Goal: Information Seeking & Learning: Learn about a topic

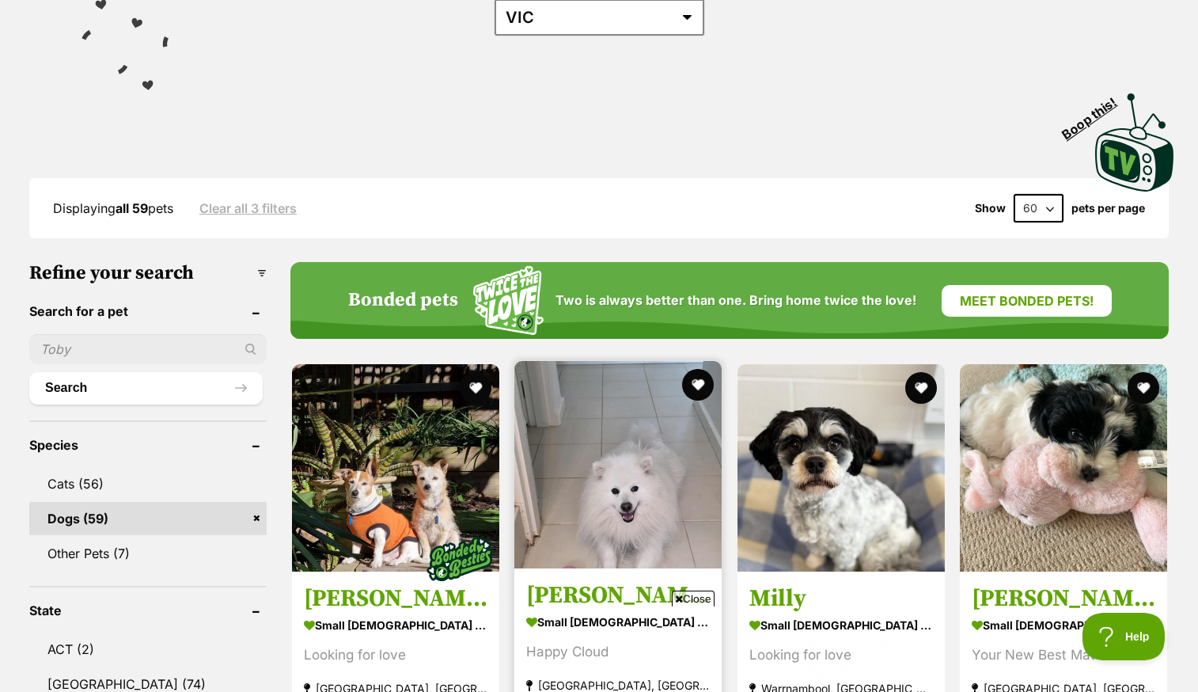
scroll to position [533, 0]
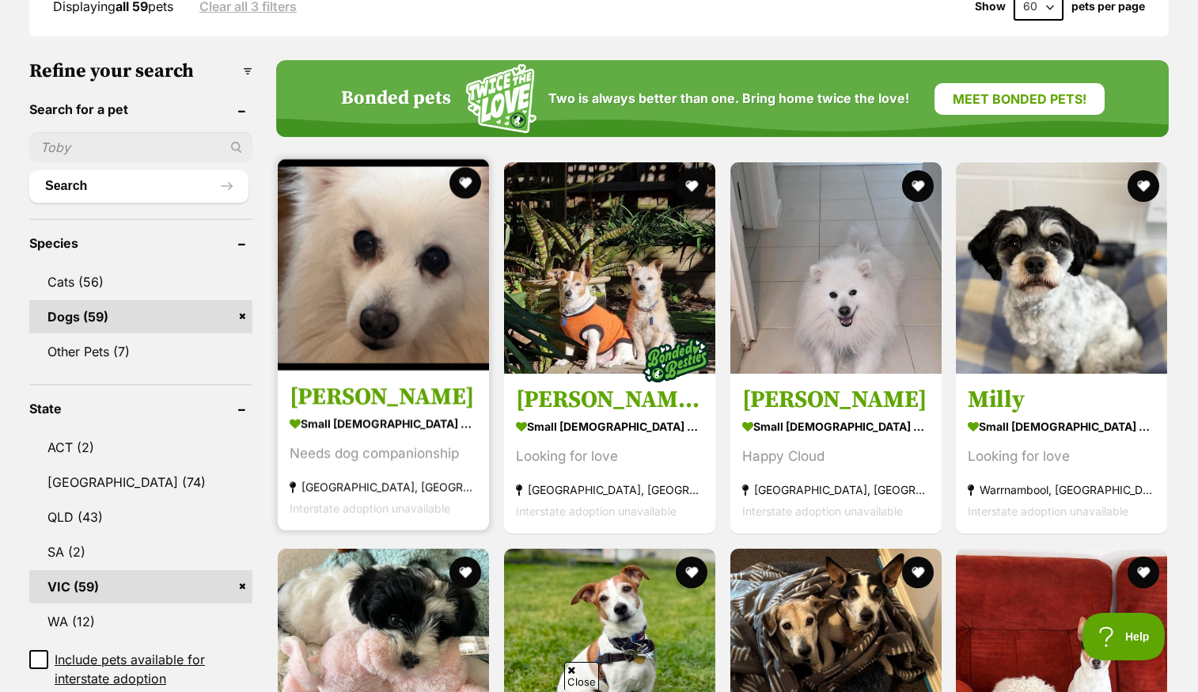
scroll to position [470, 0]
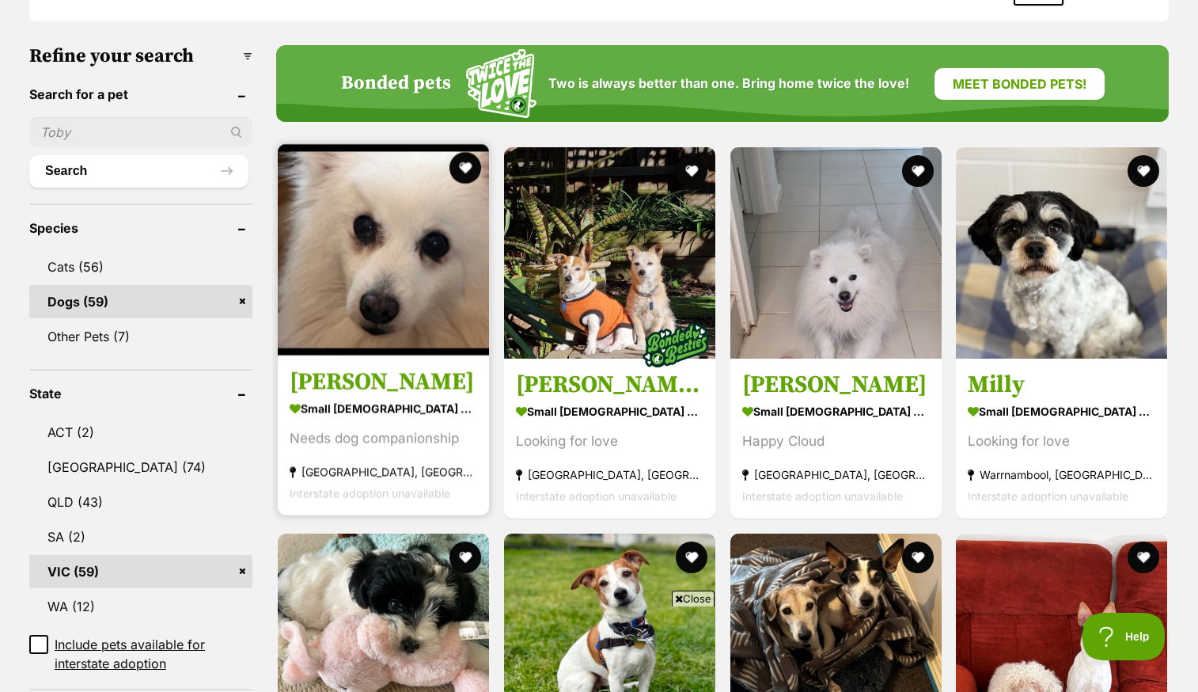
click at [351, 427] on div "Needs dog companionship" at bounding box center [384, 437] width 188 height 21
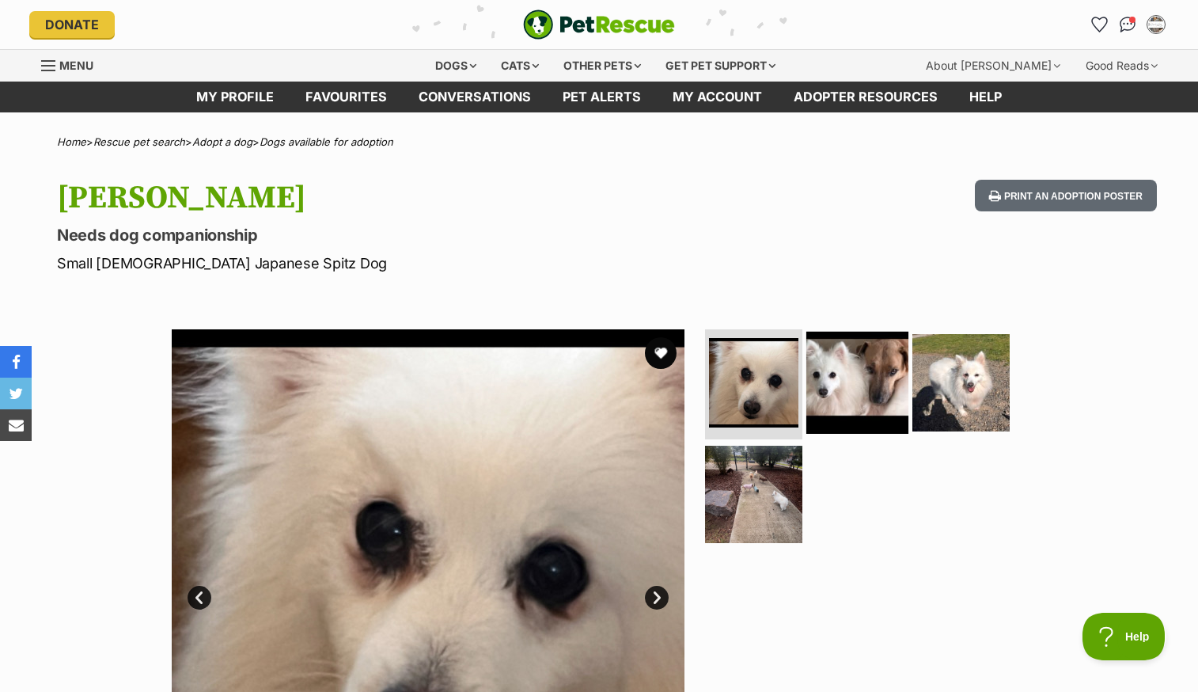
click at [839, 375] on img at bounding box center [857, 382] width 102 height 102
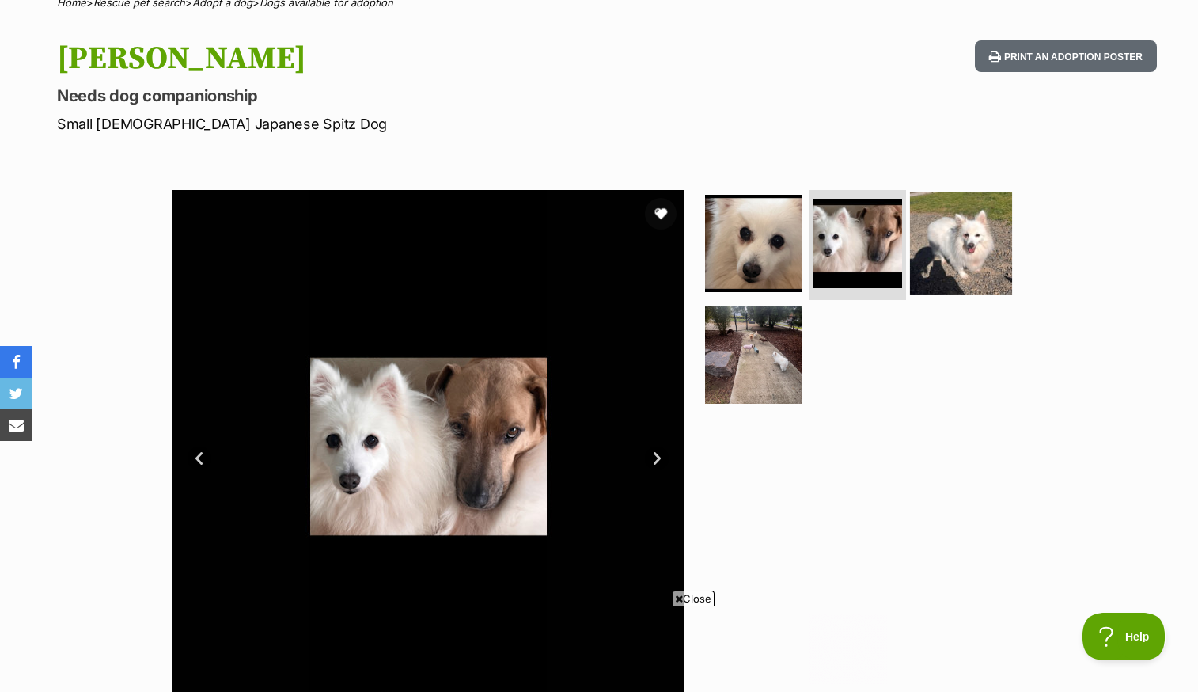
click at [959, 238] on img at bounding box center [961, 243] width 102 height 102
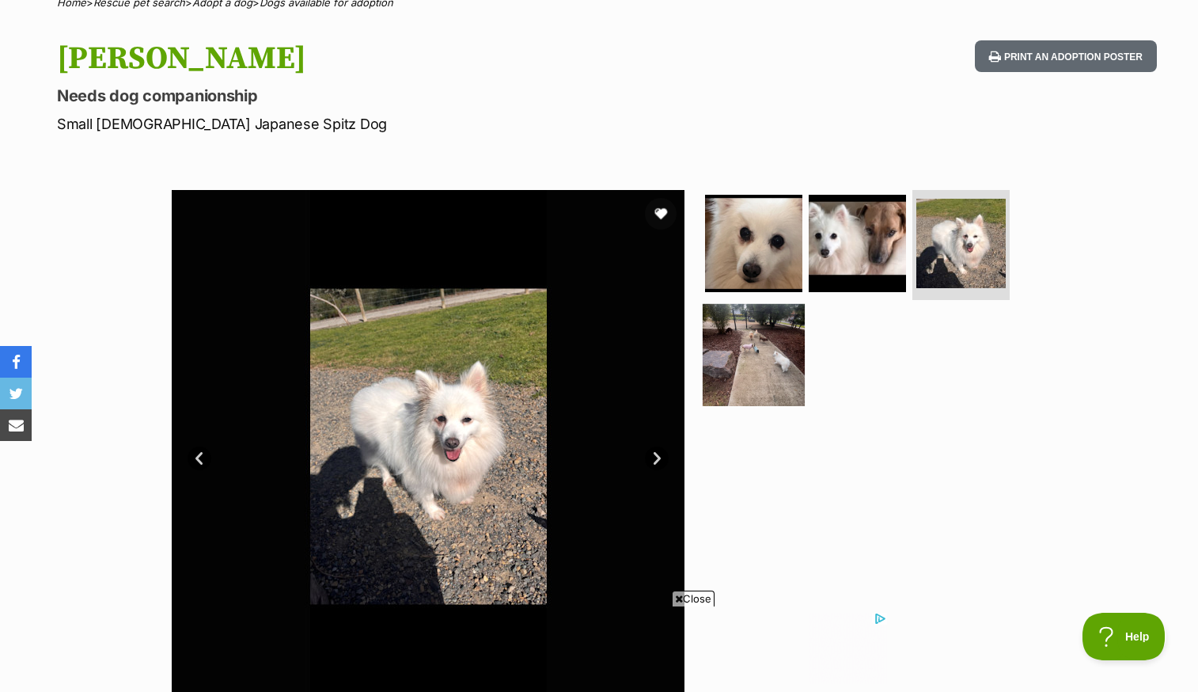
click at [775, 360] on img at bounding box center [754, 355] width 102 height 102
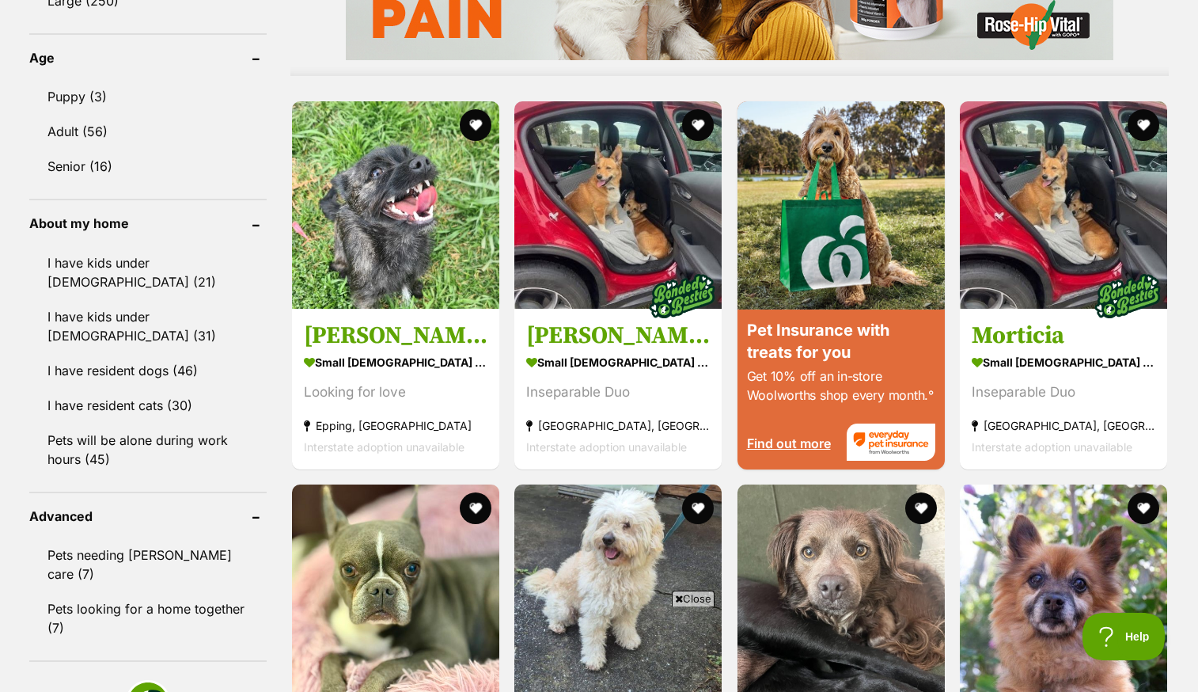
scroll to position [1954, 0]
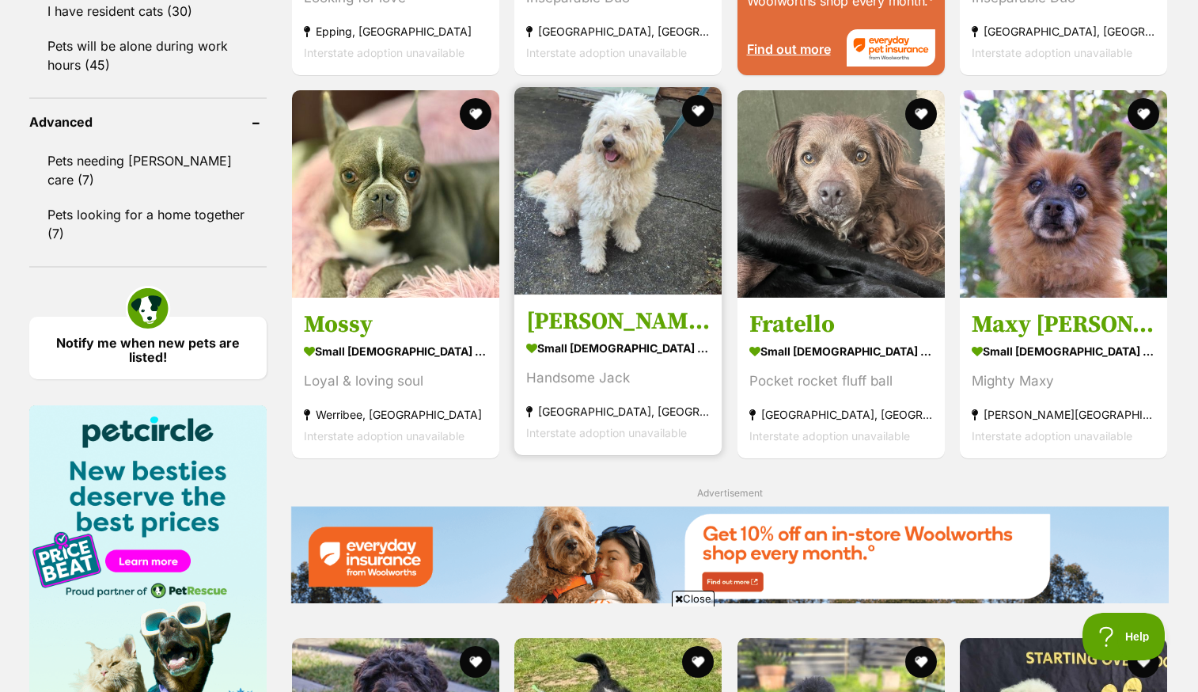
click at [601, 185] on img at bounding box center [617, 190] width 207 height 207
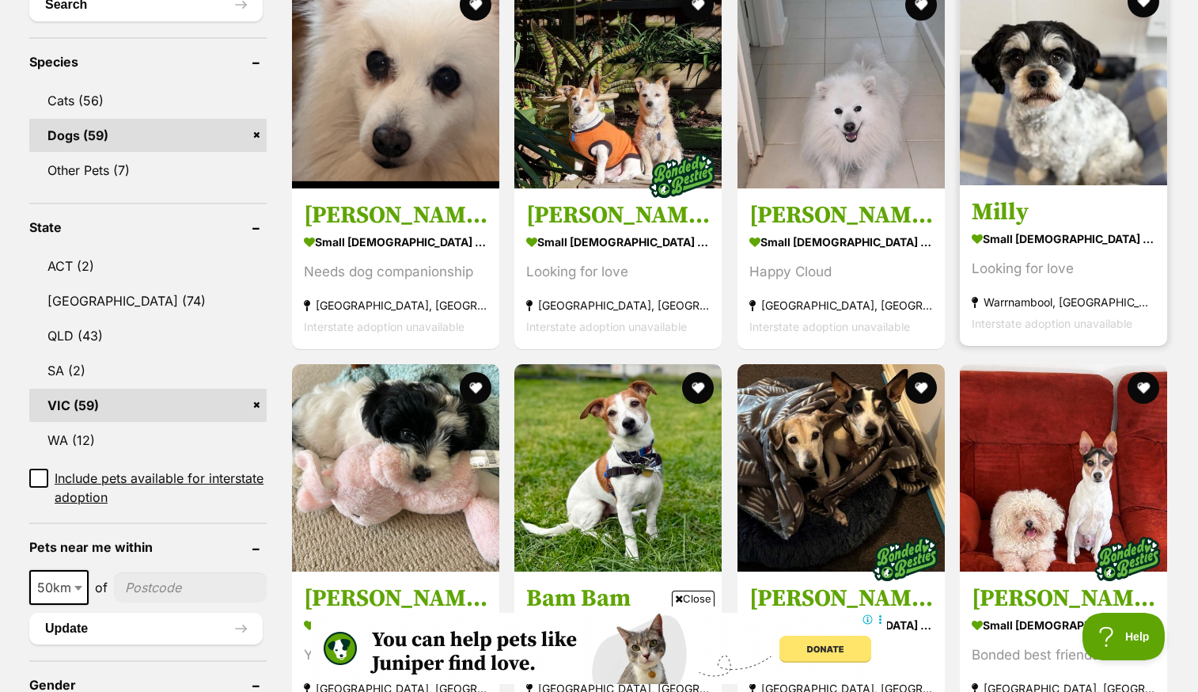
click at [1022, 114] on img at bounding box center [1063, 81] width 207 height 207
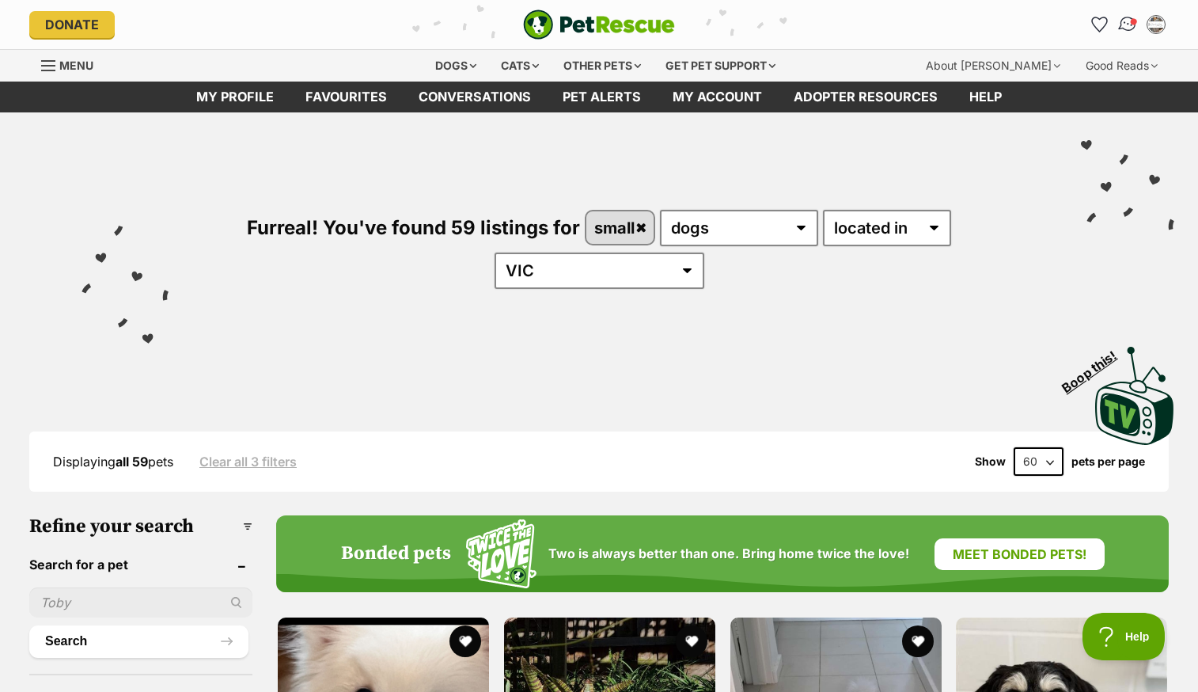
click at [1130, 21] on img "Conversations" at bounding box center [1127, 24] width 21 height 21
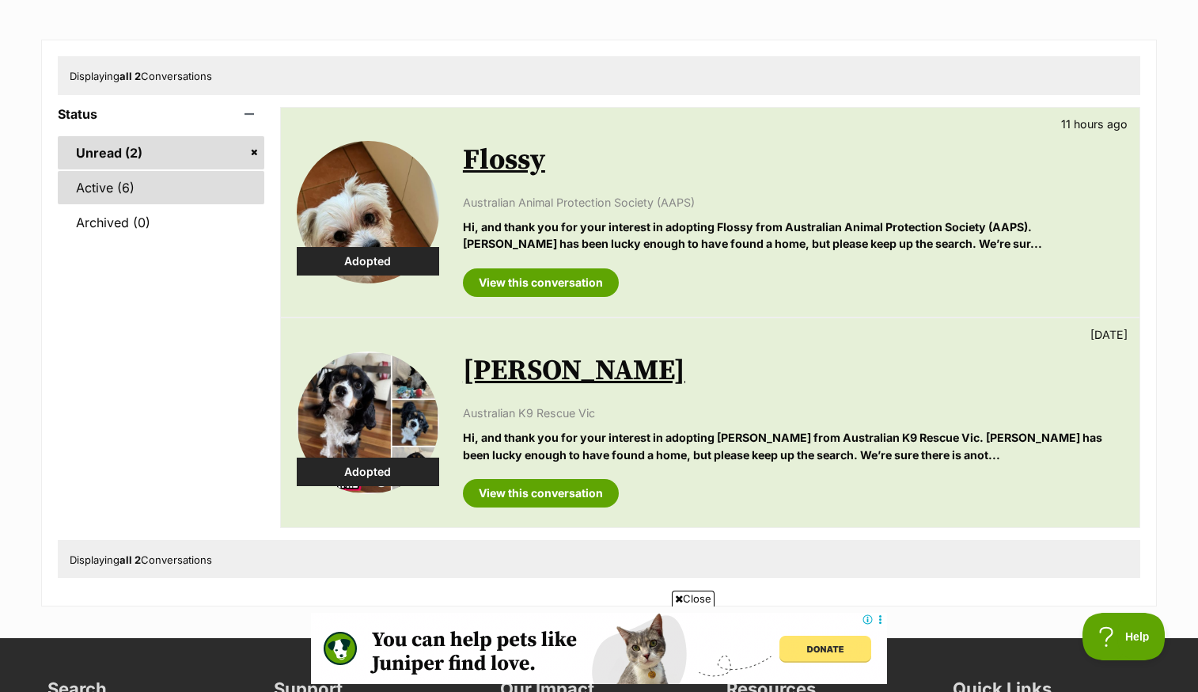
click at [119, 184] on link "Active (6)" at bounding box center [161, 187] width 207 height 33
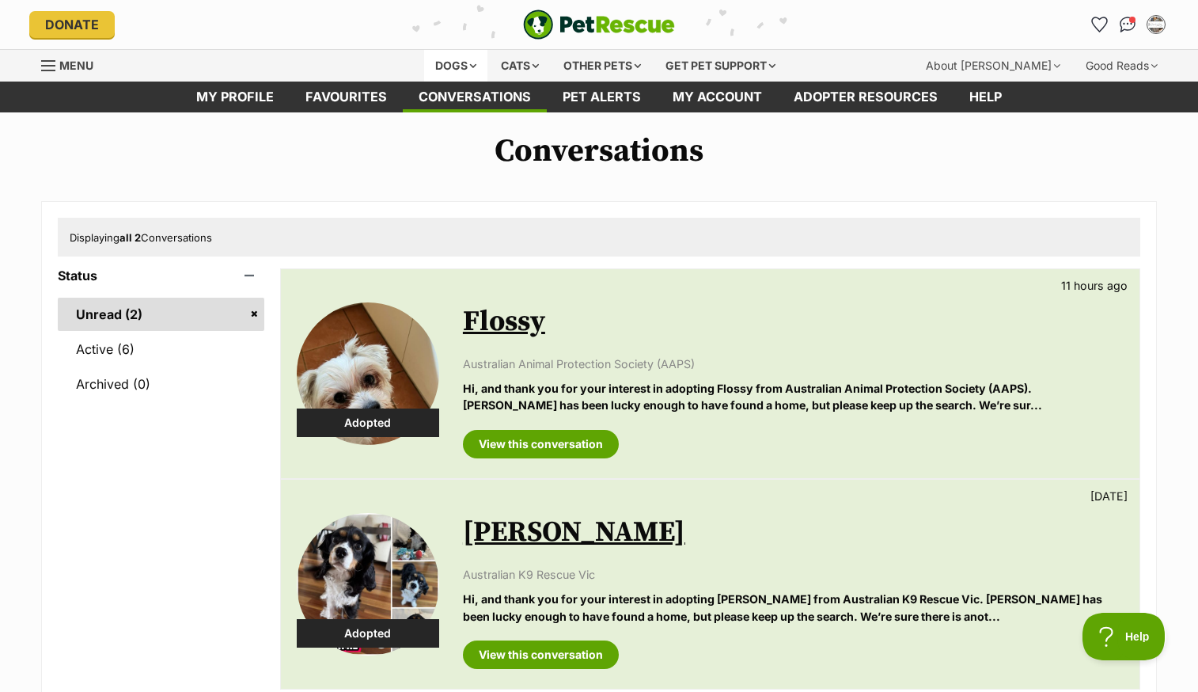
click at [471, 62] on div "Dogs" at bounding box center [455, 66] width 63 height 32
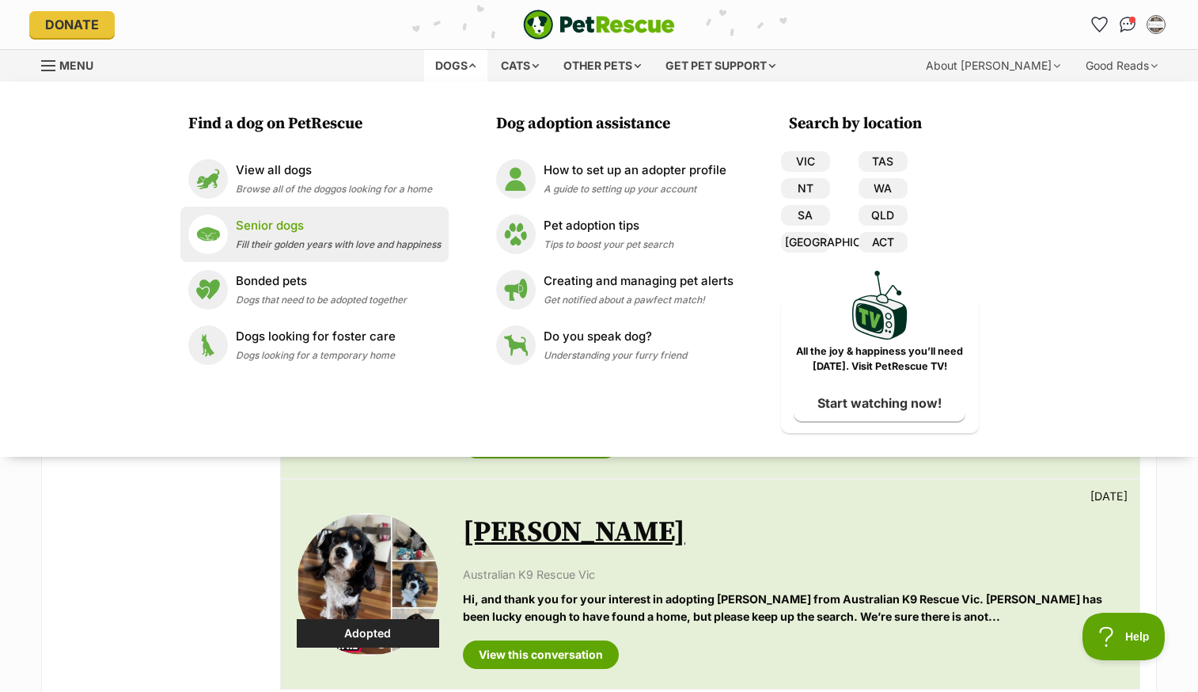
click at [316, 238] on span "Fill their golden years with love and happiness" at bounding box center [338, 244] width 205 height 12
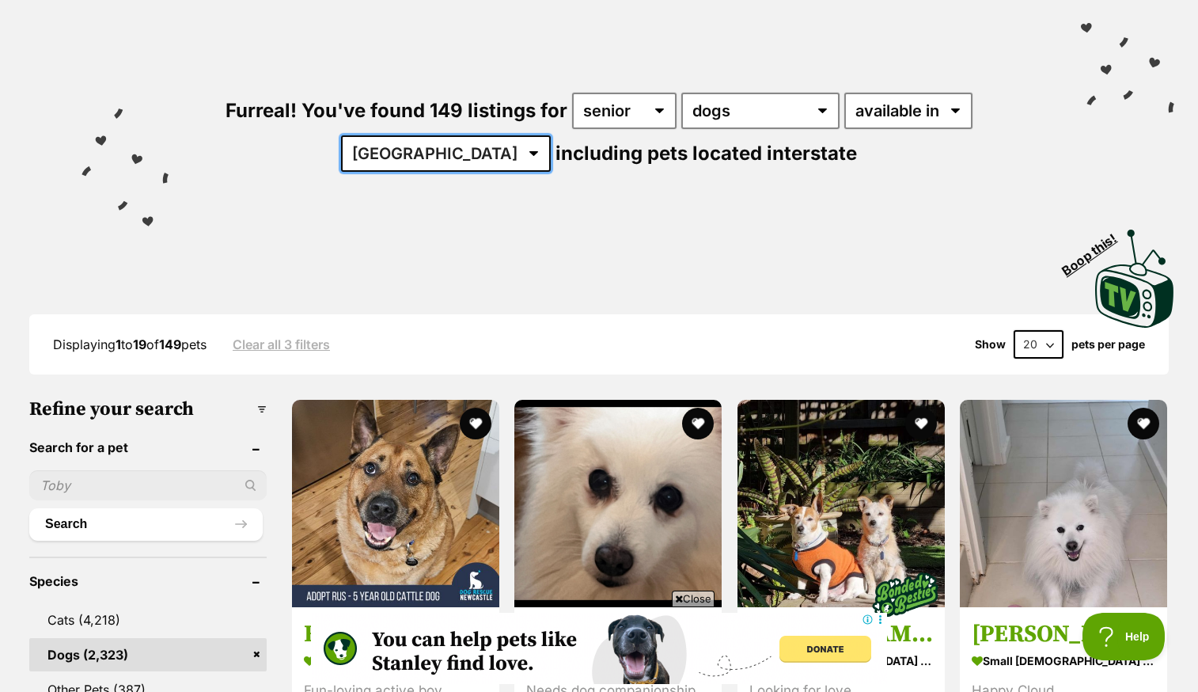
select select "VIC"
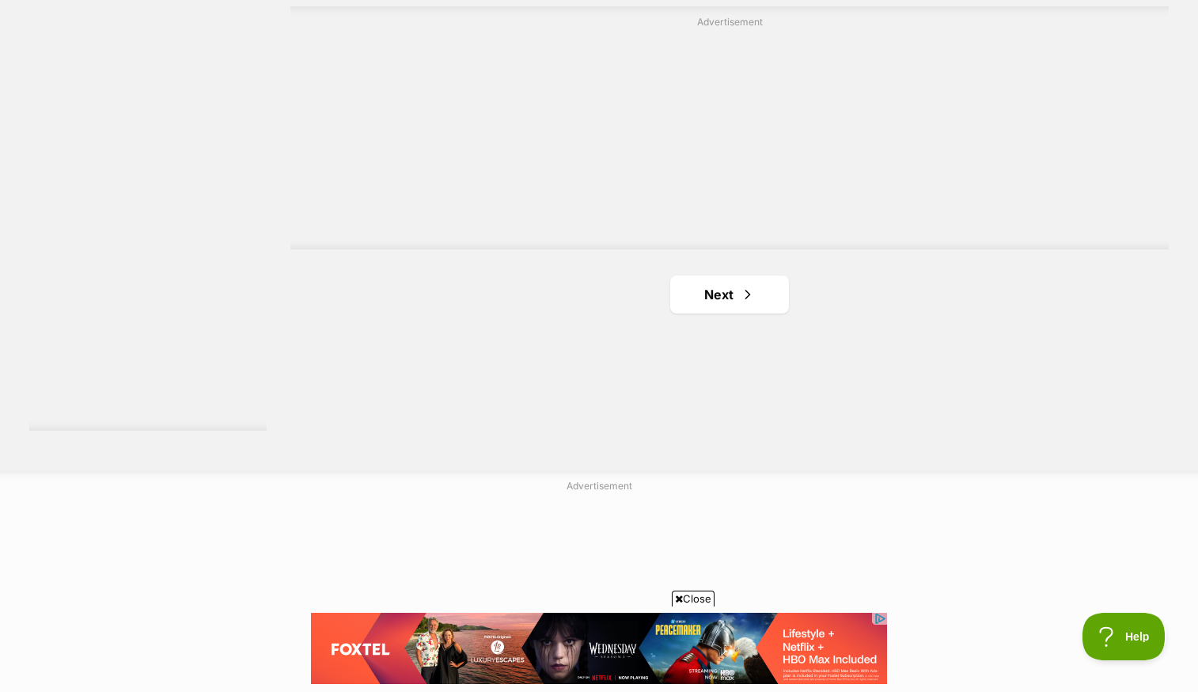
scroll to position [2879, 0]
click at [730, 287] on link "Next" at bounding box center [729, 294] width 119 height 38
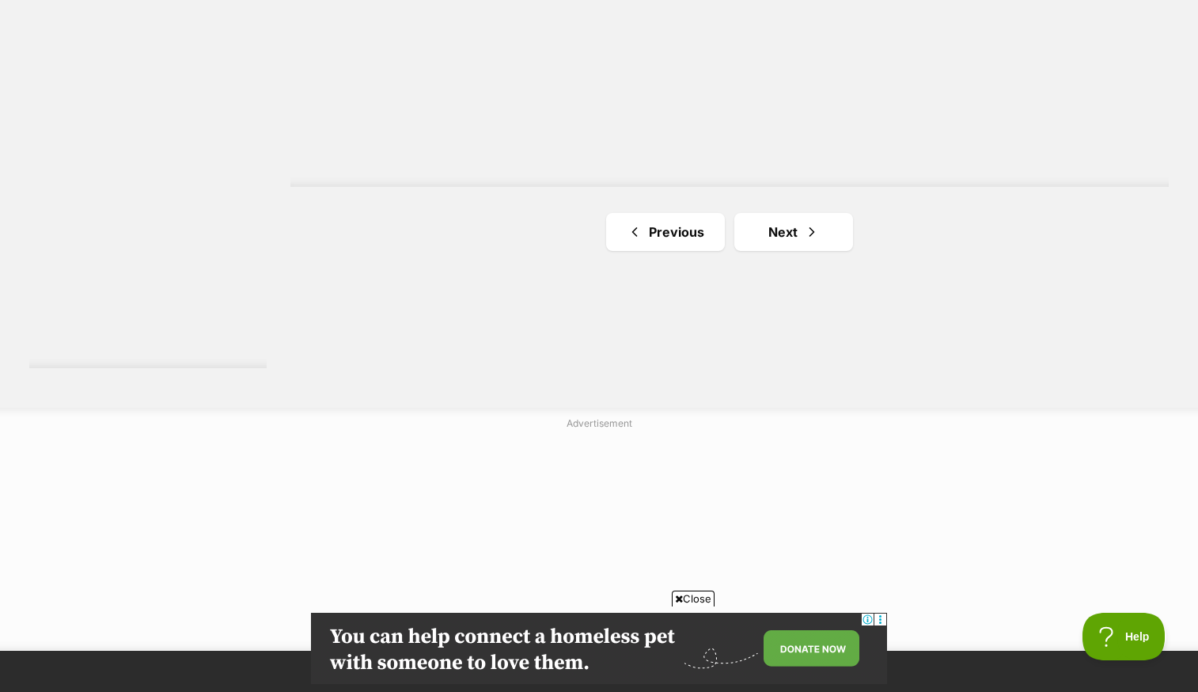
scroll to position [2959, 0]
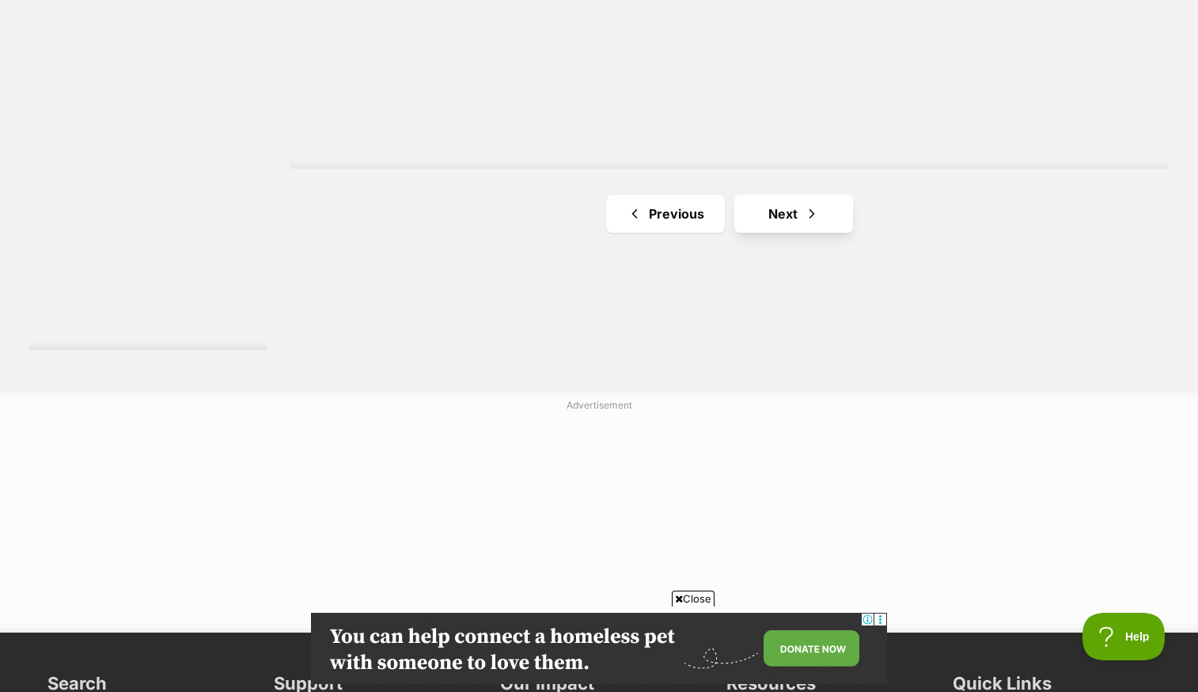
click at [787, 211] on link "Next" at bounding box center [793, 214] width 119 height 38
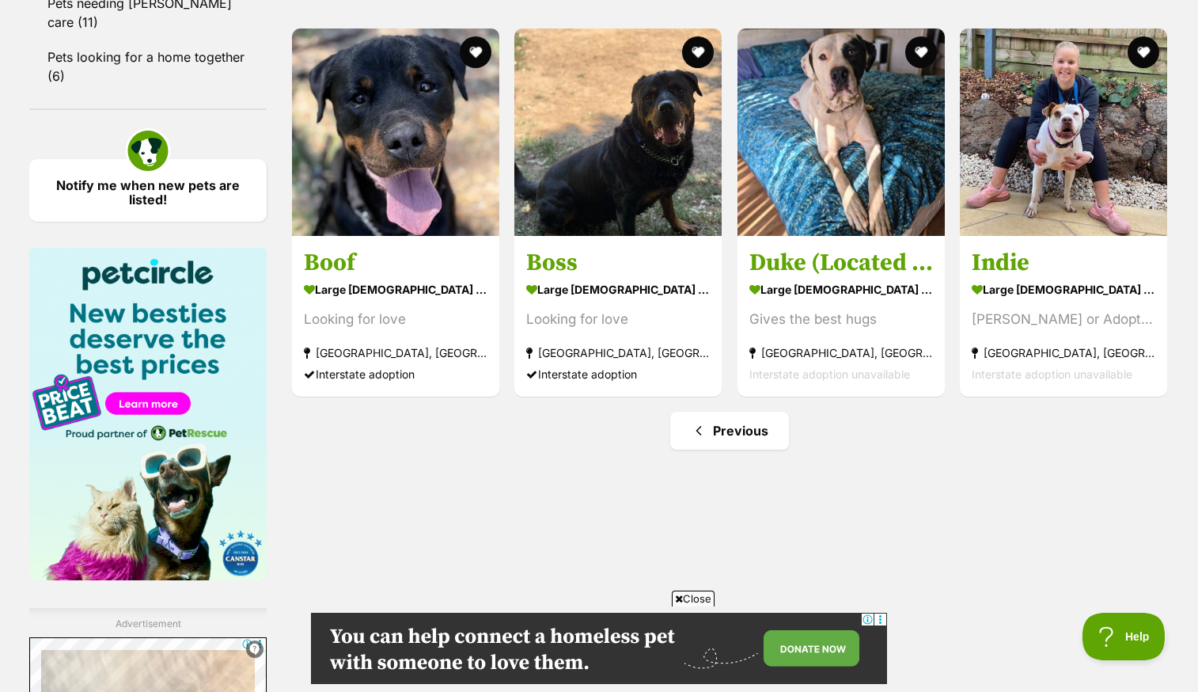
scroll to position [2183, 0]
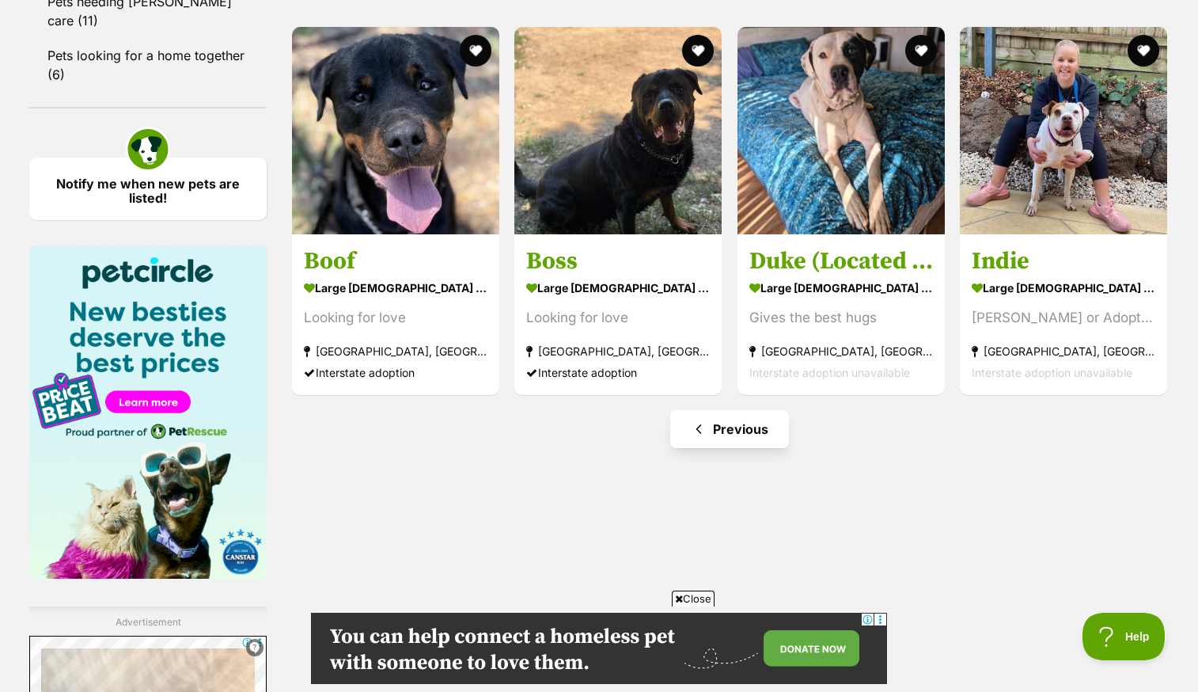
click at [734, 434] on link "Previous" at bounding box center [729, 429] width 119 height 38
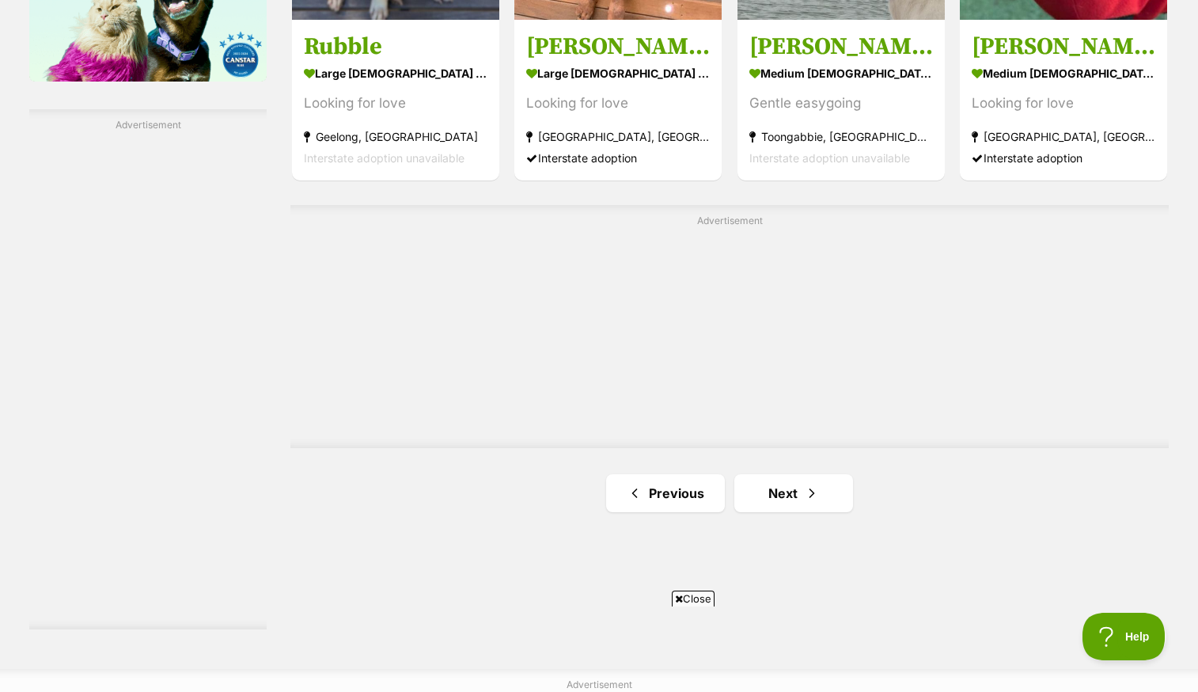
scroll to position [2683, 0]
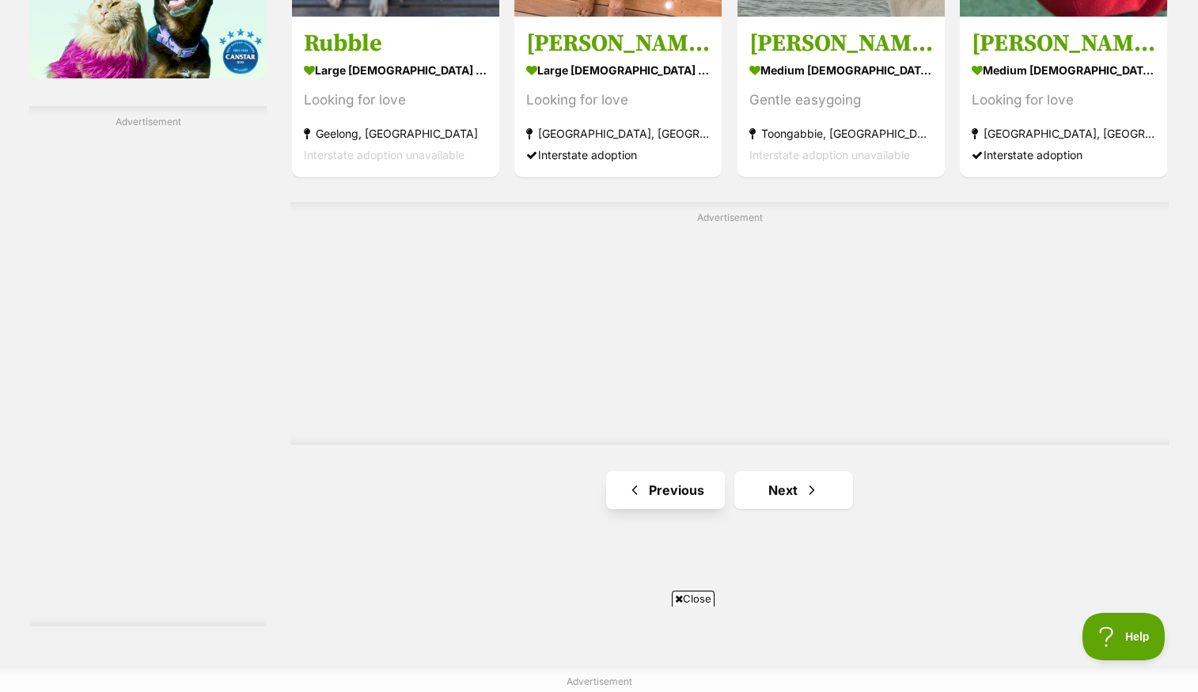
click at [677, 476] on link "Previous" at bounding box center [665, 490] width 119 height 38
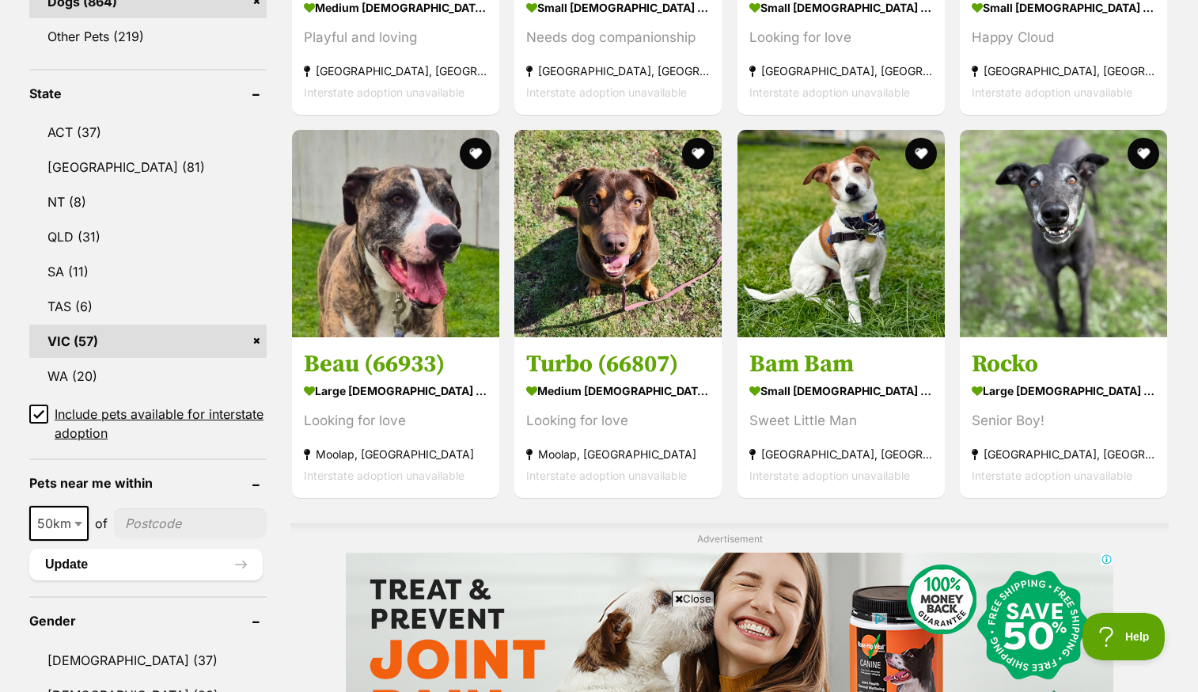
scroll to position [775, 0]
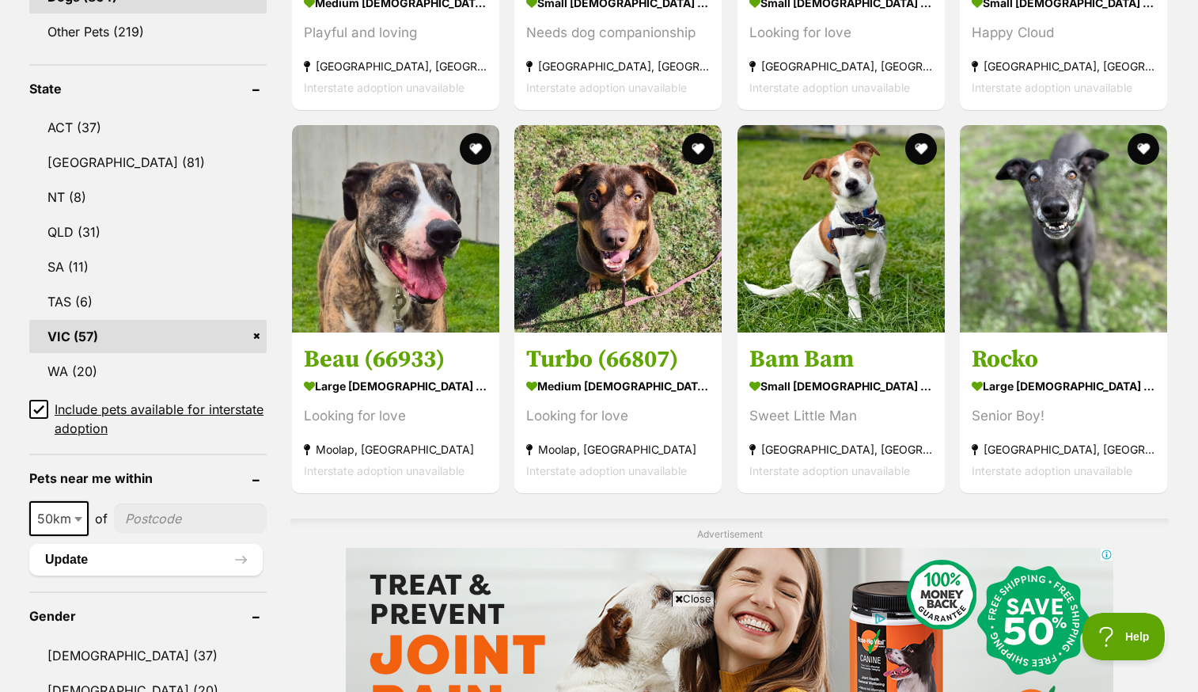
click at [36, 406] on icon at bounding box center [38, 409] width 11 height 11
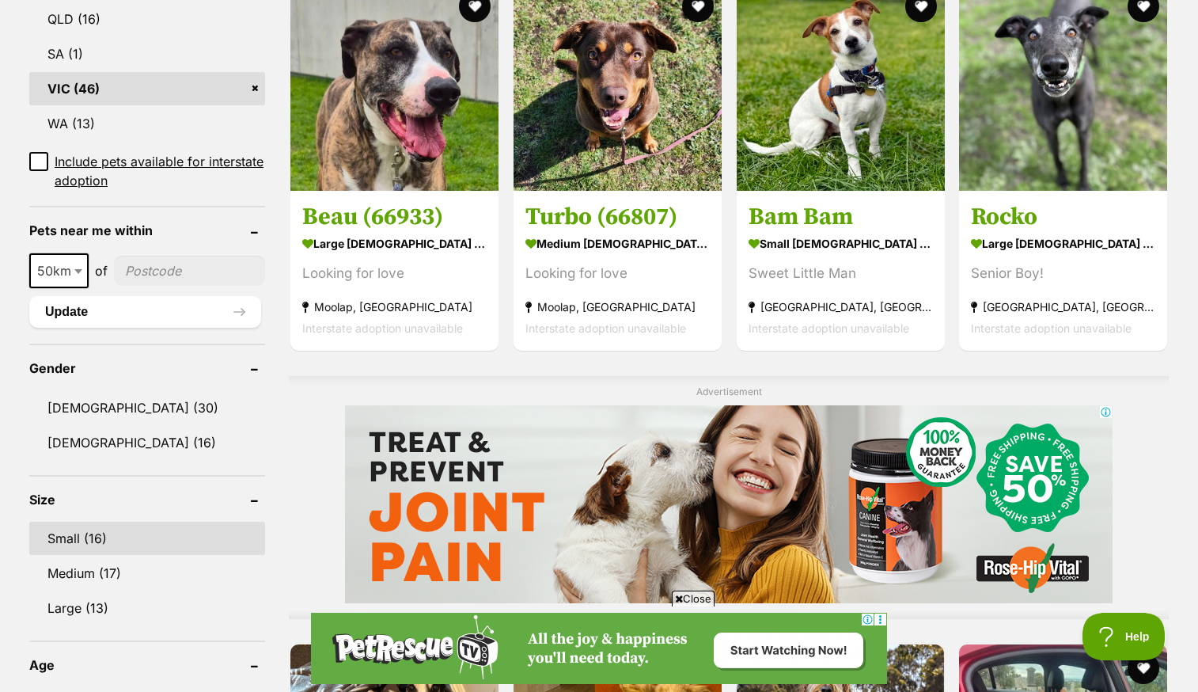
click at [63, 539] on link "Small (16)" at bounding box center [147, 537] width 236 height 33
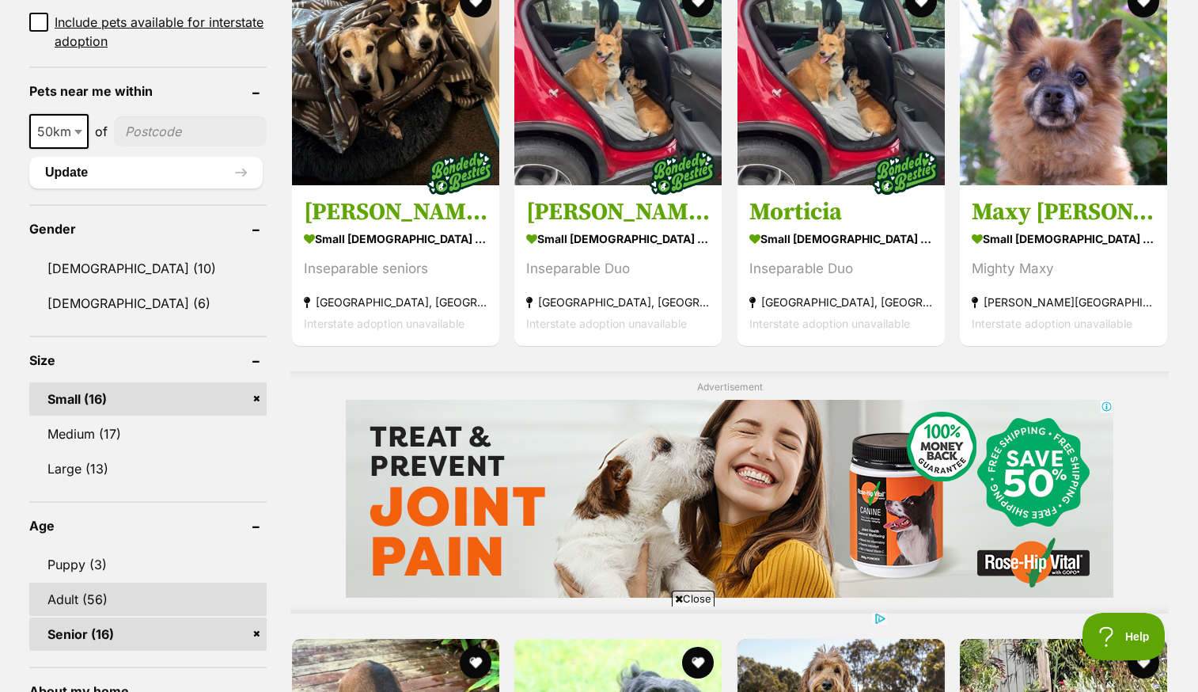
click at [124, 595] on link "Adult (56)" at bounding box center [147, 598] width 237 height 33
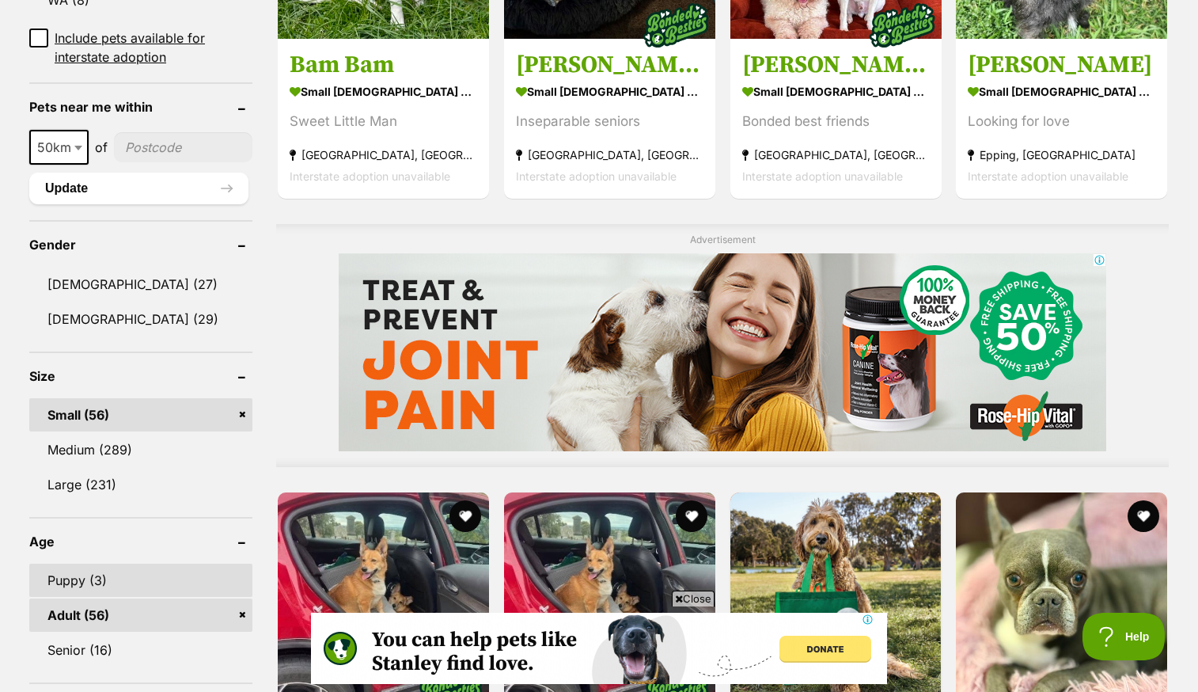
click at [124, 574] on link "Puppy (3)" at bounding box center [140, 579] width 223 height 33
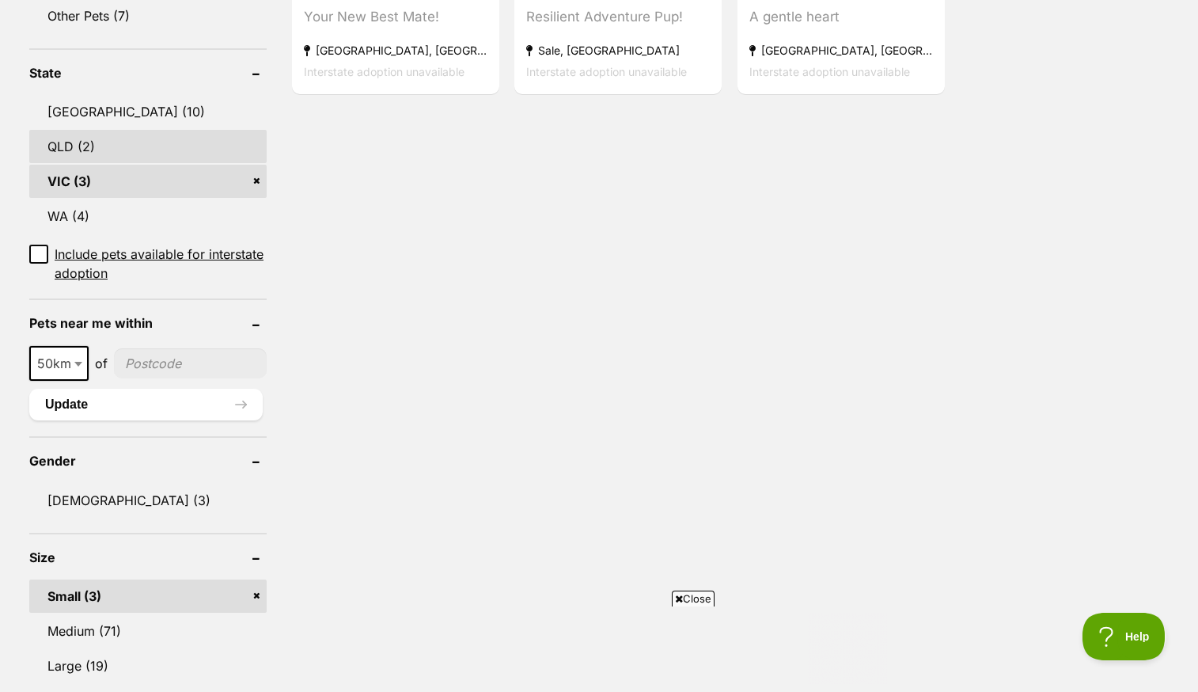
scroll to position [848, 0]
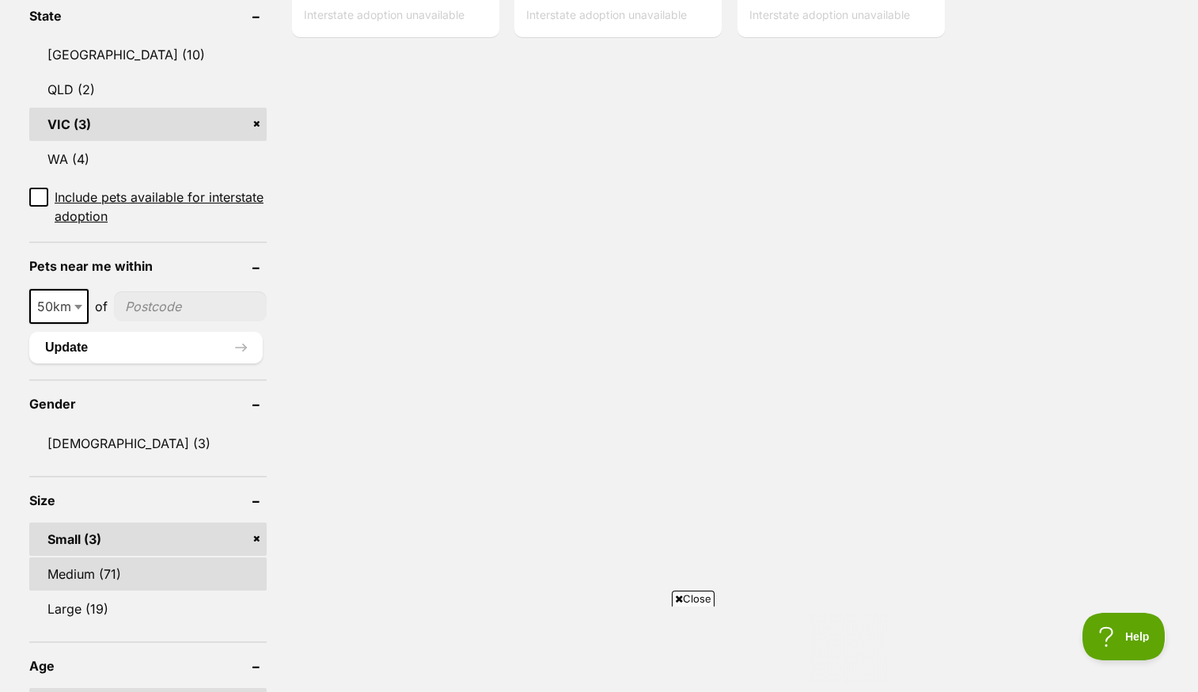
click at [125, 574] on link "Medium (71)" at bounding box center [147, 573] width 237 height 33
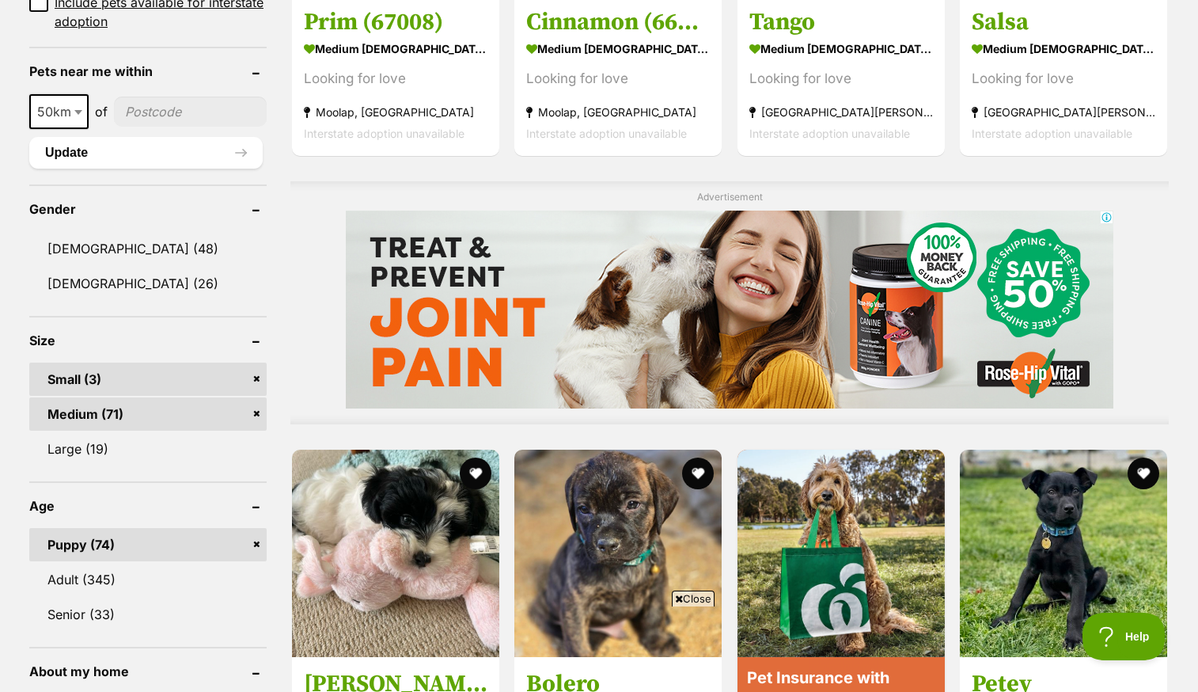
click at [256, 409] on link "Medium (71)" at bounding box center [147, 413] width 237 height 33
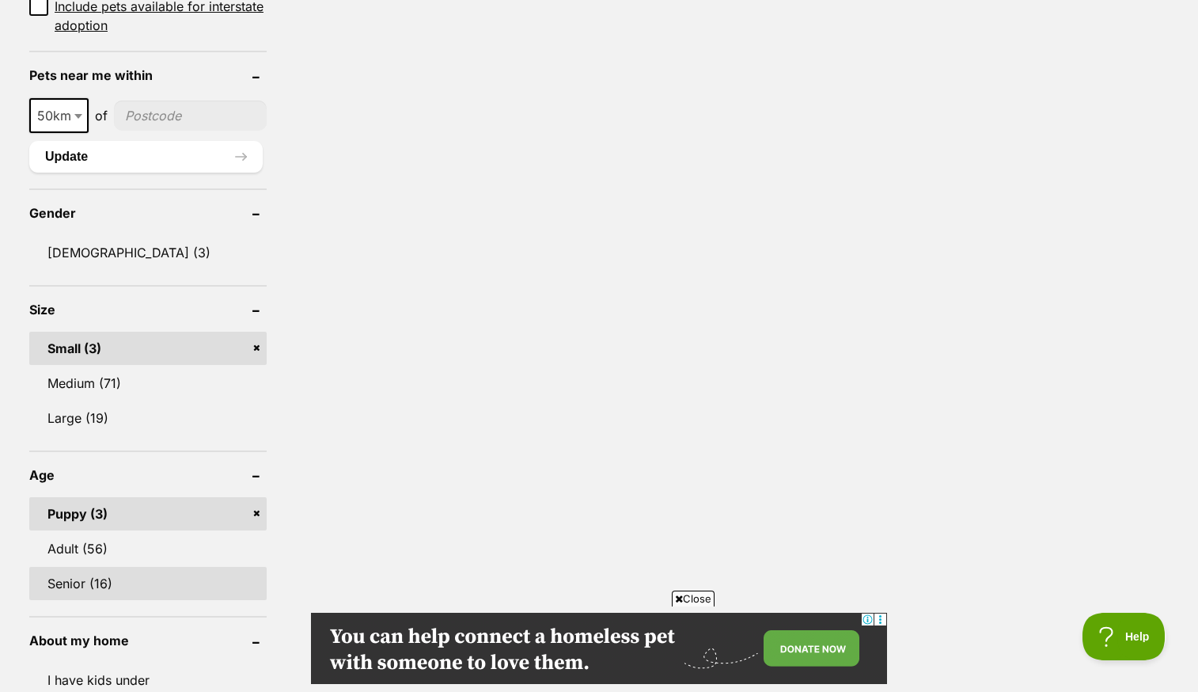
scroll to position [1044, 0]
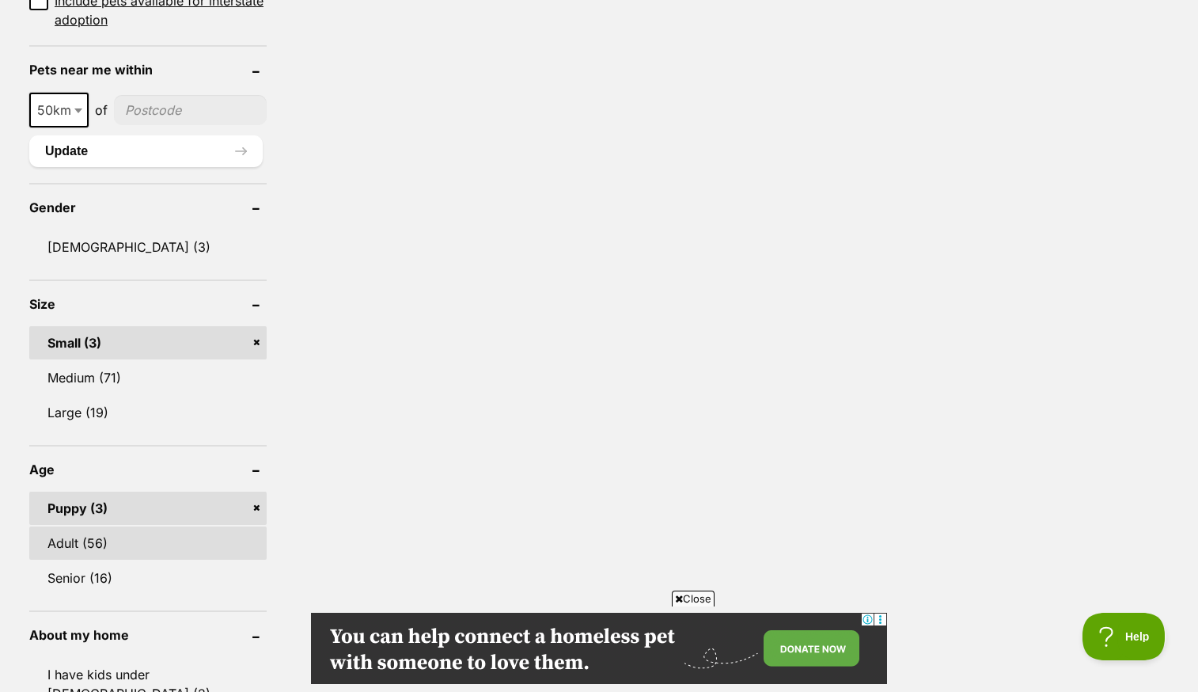
click at [116, 544] on link "Adult (56)" at bounding box center [147, 542] width 237 height 33
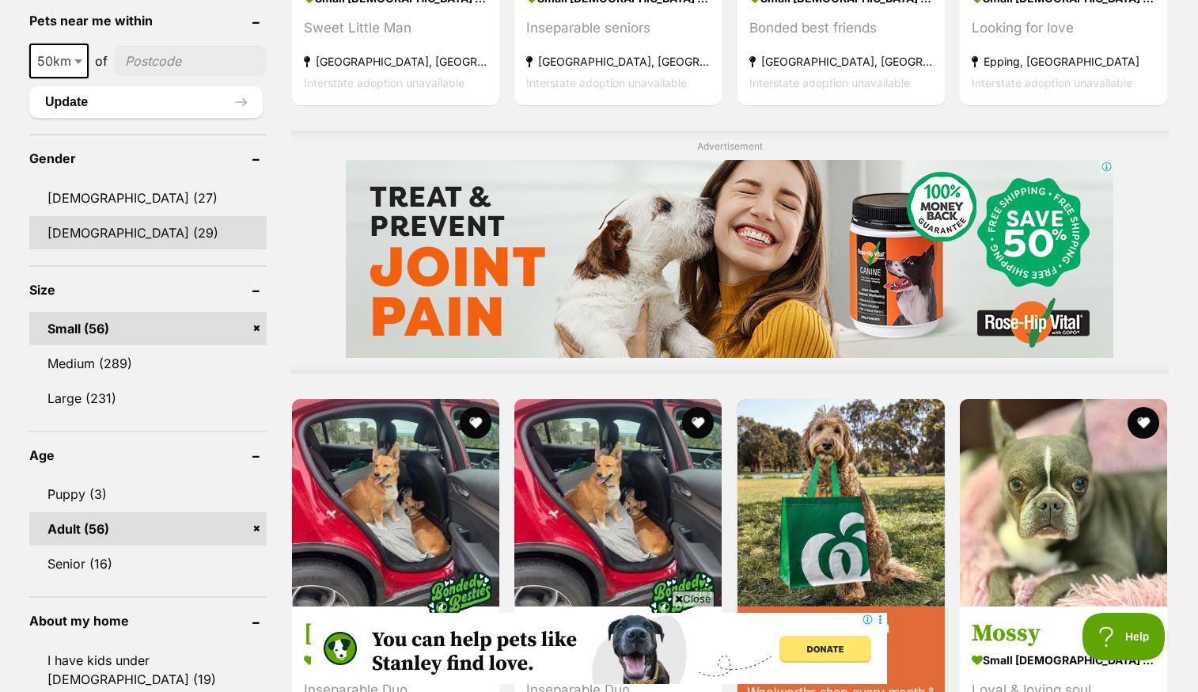
scroll to position [1176, 0]
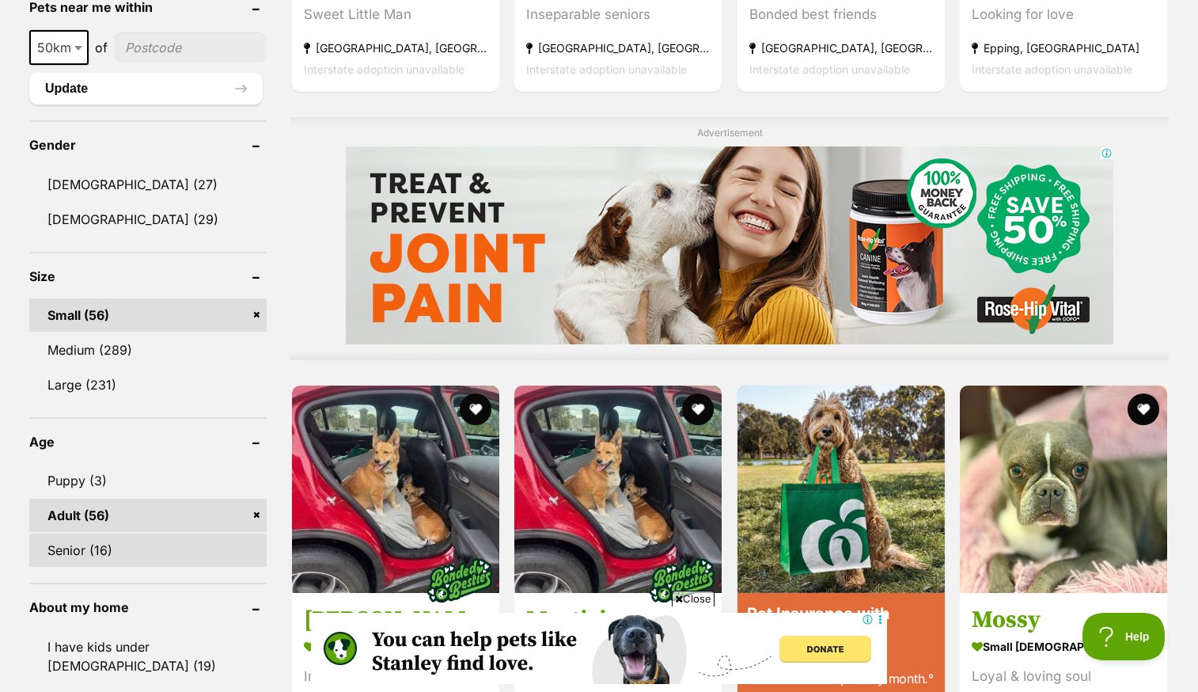
click at [78, 547] on link "Senior (16)" at bounding box center [147, 549] width 237 height 33
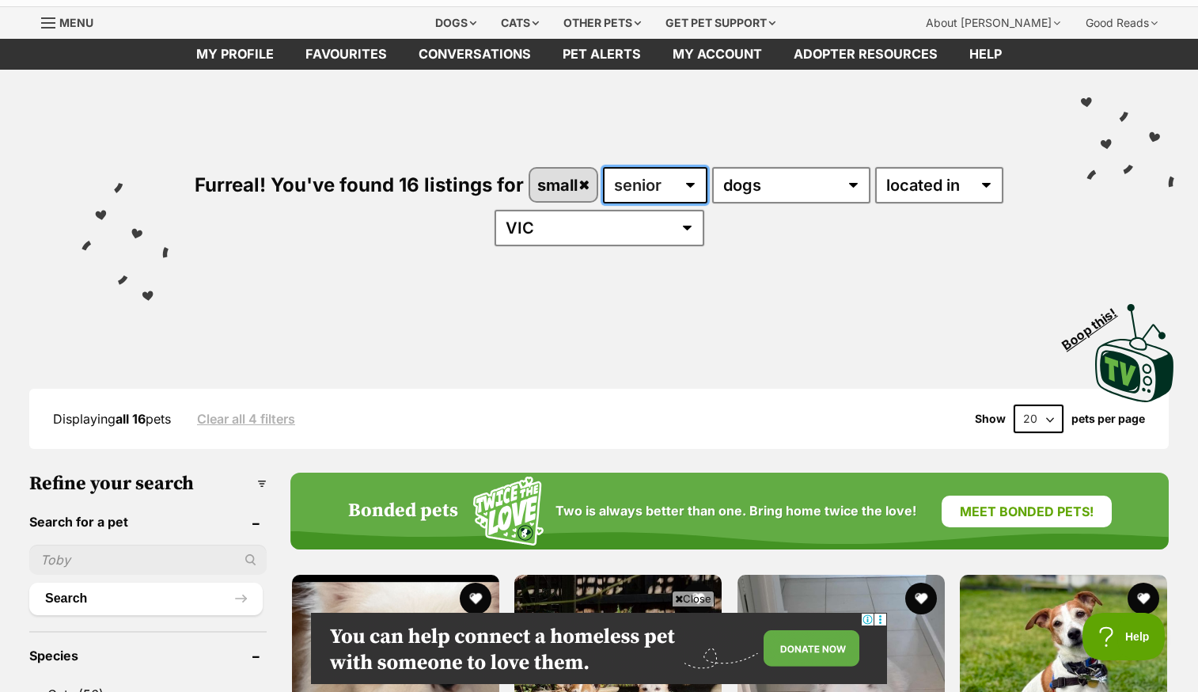
select select "any"
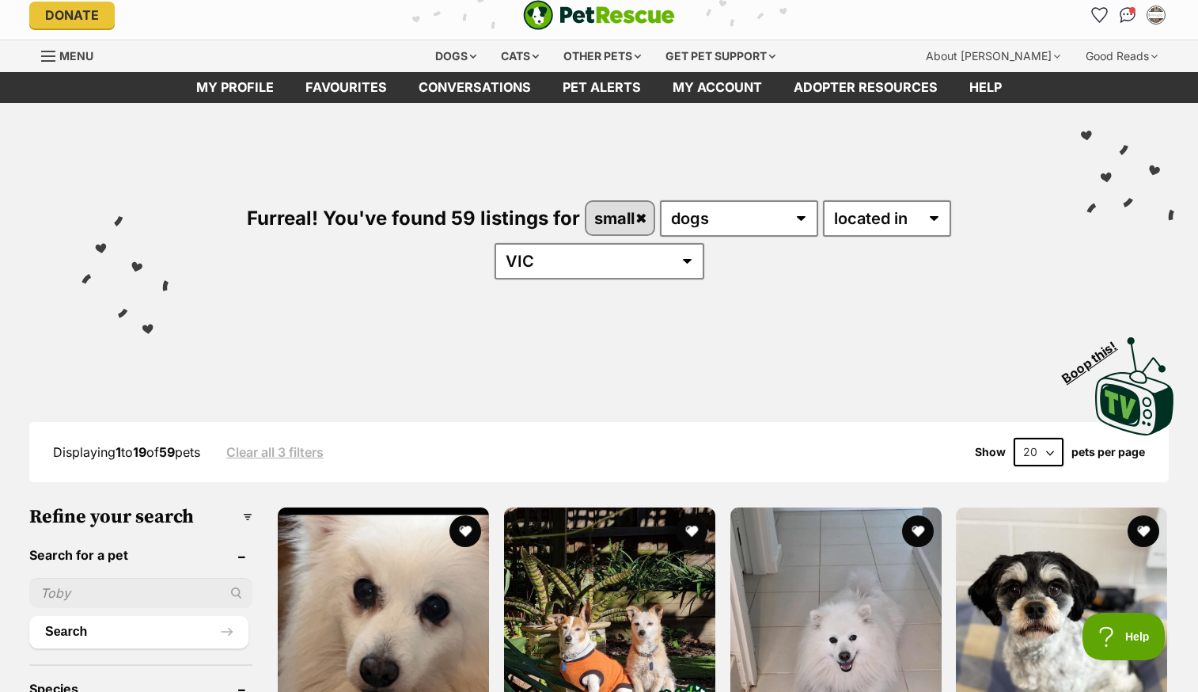
scroll to position [21, 0]
